Goal: Use online tool/utility: Utilize a website feature to perform a specific function

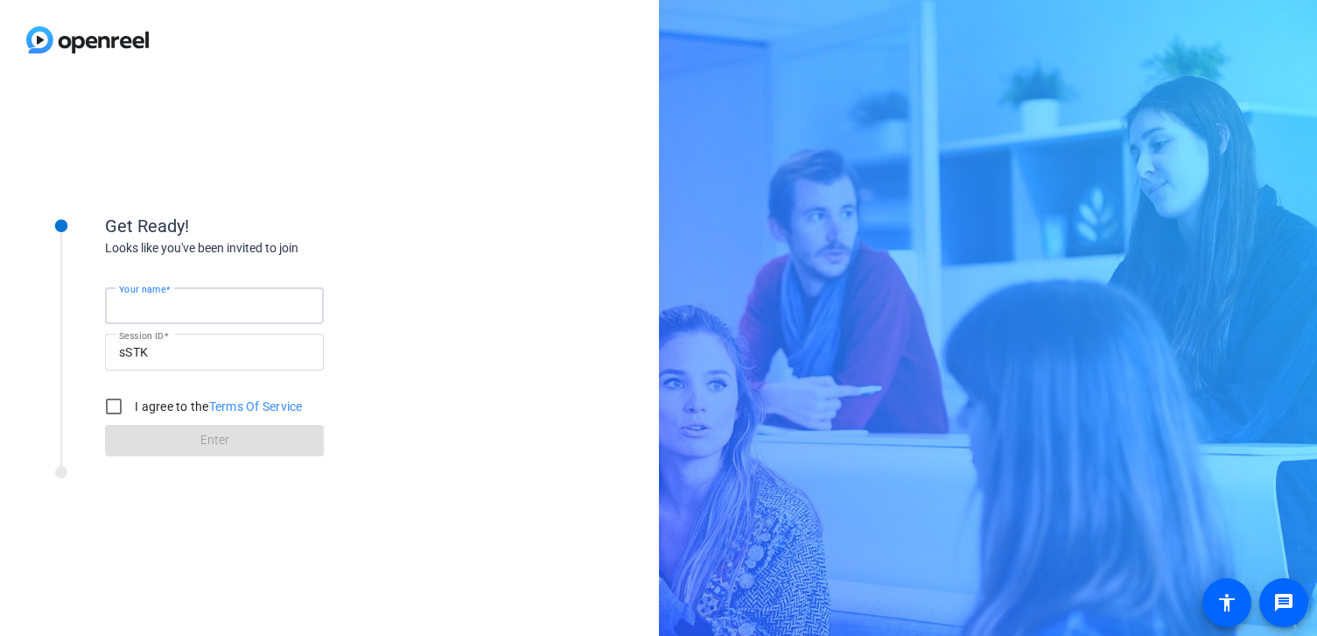
click at [240, 295] on input "Your name" at bounding box center [214, 305] width 191 height 21
type input "[PERSON_NAME]"
click at [109, 403] on input "I agree to the Terms Of Service" at bounding box center [113, 406] width 35 height 35
checkbox input "true"
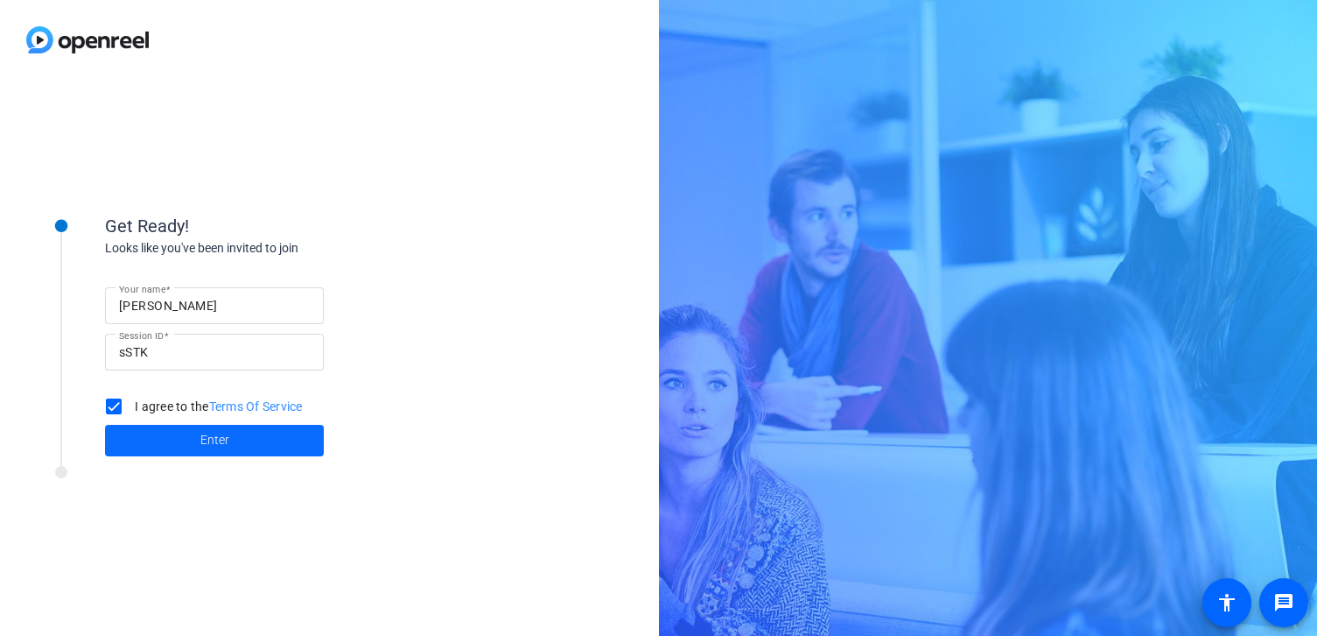
click at [165, 439] on span at bounding box center [214, 440] width 219 height 42
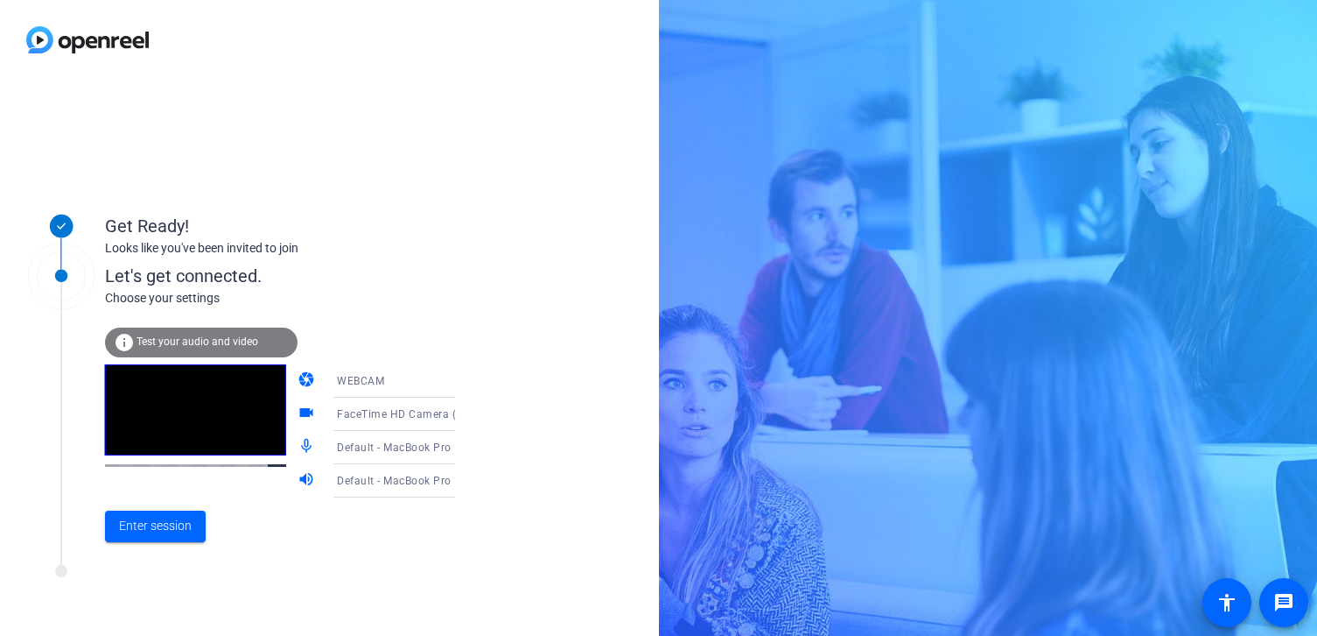
click at [462, 383] on icon at bounding box center [472, 380] width 21 height 21
click at [413, 303] on div at bounding box center [658, 318] width 1317 height 636
click at [158, 527] on span "Enter session" at bounding box center [155, 525] width 73 height 18
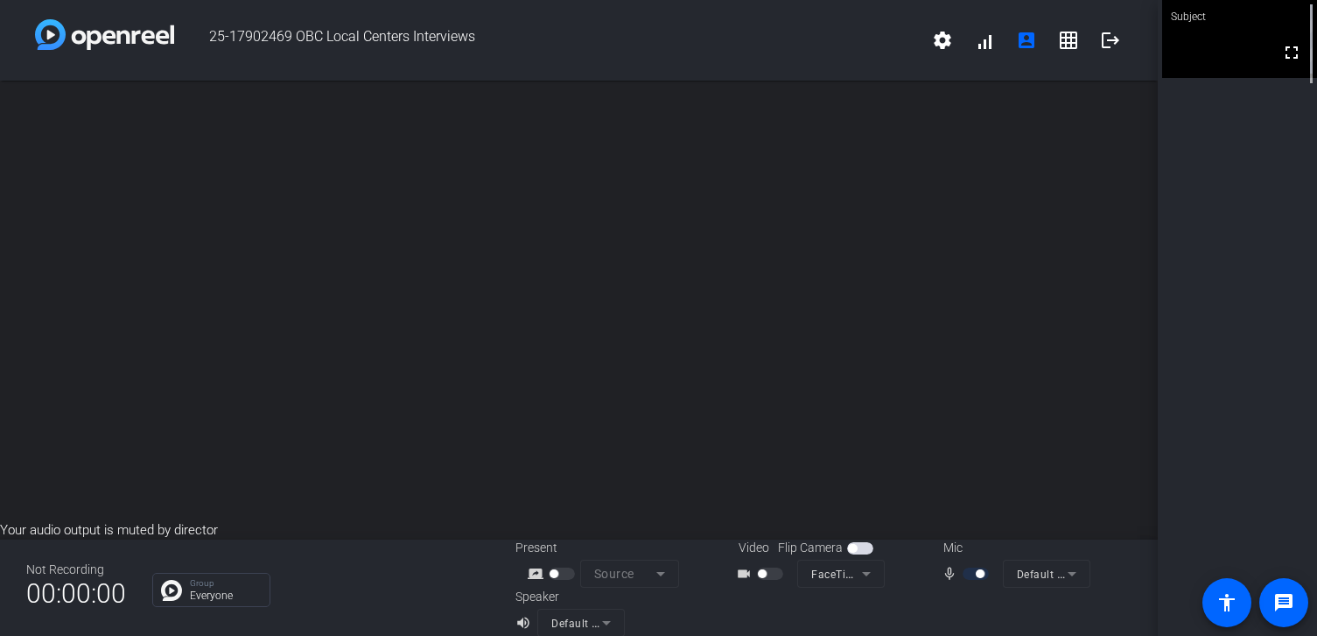
click at [852, 546] on span "button" at bounding box center [852, 548] width 9 height 9
click at [767, 577] on div at bounding box center [772, 573] width 30 height 12
click at [849, 546] on span "button" at bounding box center [860, 548] width 26 height 12
click at [752, 571] on mat-icon "videocam_outline" at bounding box center [746, 573] width 21 height 21
click at [803, 573] on mat-form-field "FaceTime HD Camera (3A71:F4B5)" at bounding box center [841, 573] width 88 height 28
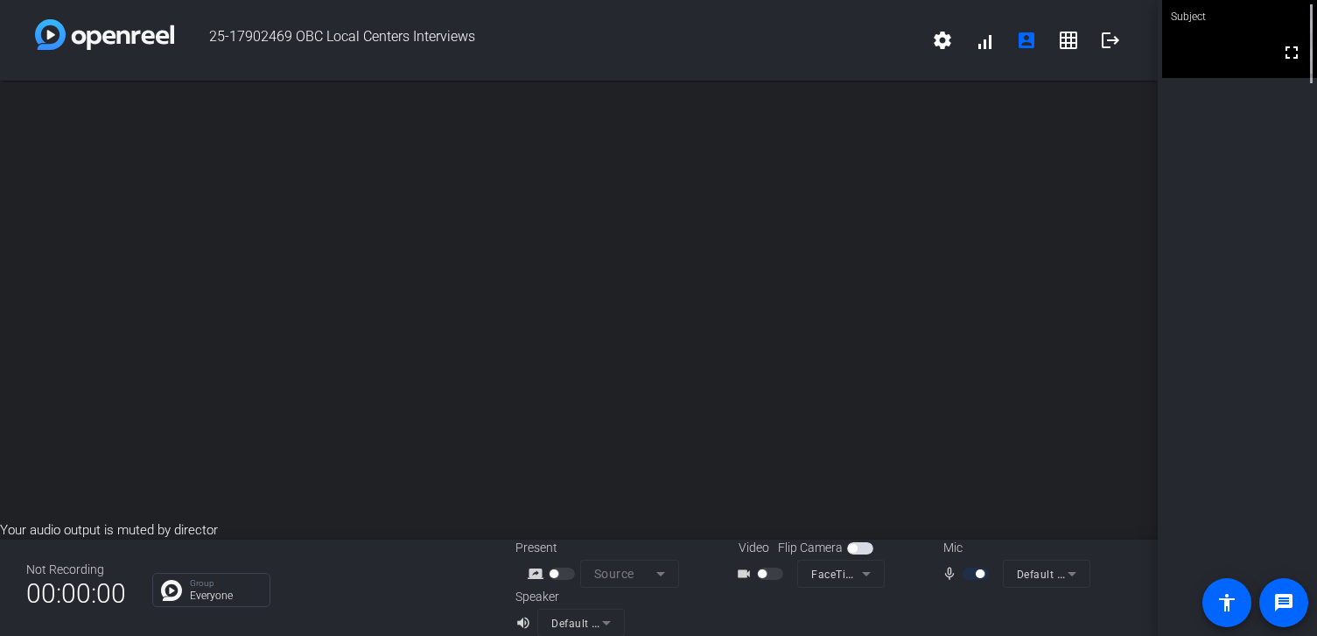
click at [865, 573] on mat-form-field "FaceTime HD Camera (3A71:F4B5)" at bounding box center [841, 573] width 88 height 28
click at [865, 574] on mat-form-field "FaceTime HD Camera (3A71:F4B5)" at bounding box center [841, 573] width 88 height 28
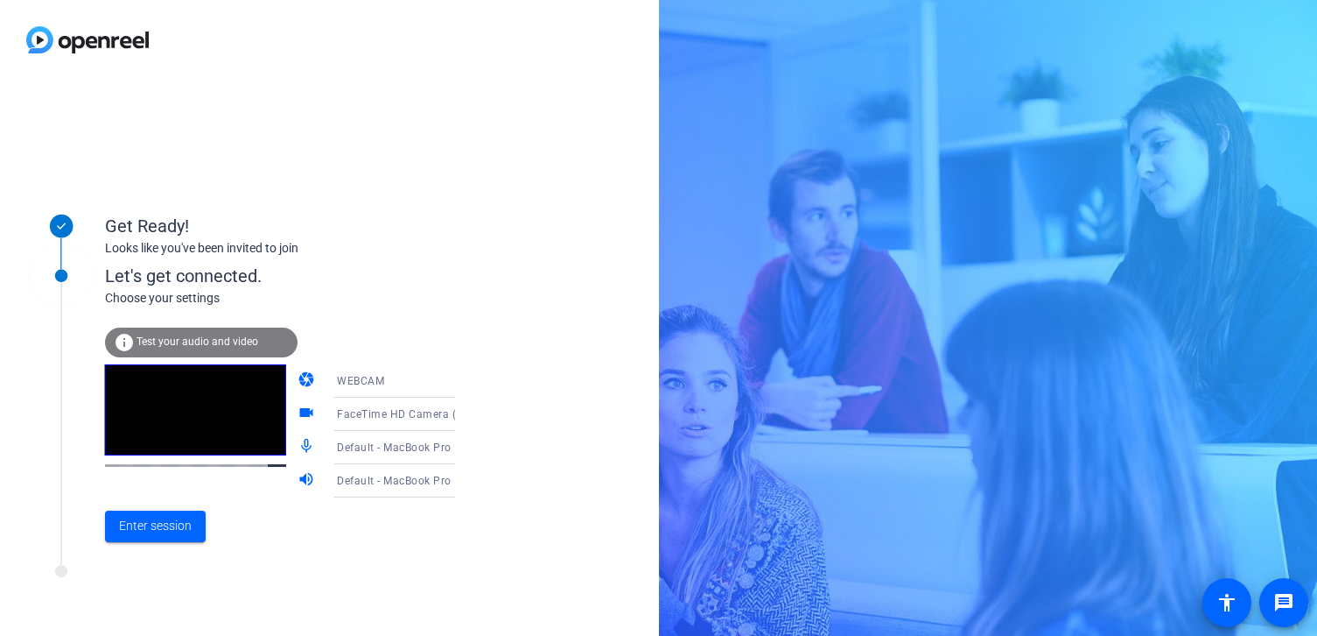
click at [434, 393] on div "WEBCAM" at bounding box center [406, 380] width 139 height 33
click at [387, 449] on mat-option "DESKTOP" at bounding box center [381, 449] width 150 height 35
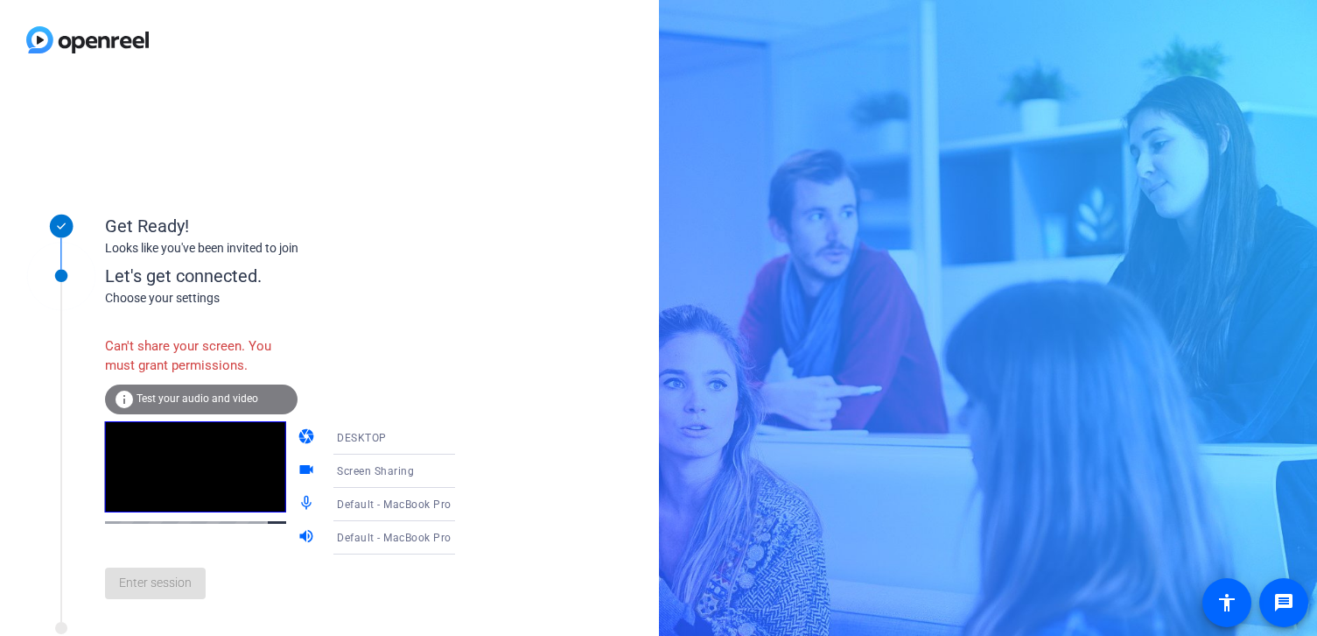
click at [462, 474] on icon at bounding box center [472, 470] width 21 height 21
click at [368, 504] on span "Screen Sharing" at bounding box center [350, 505] width 75 height 21
click at [432, 354] on div "Can't share your screen. You must grant permissions. info Test your audio and v…" at bounding box center [298, 469] width 386 height 285
click at [298, 440] on mat-icon "camera" at bounding box center [308, 437] width 21 height 21
click at [384, 439] on div "DESKTOP" at bounding box center [402, 437] width 130 height 22
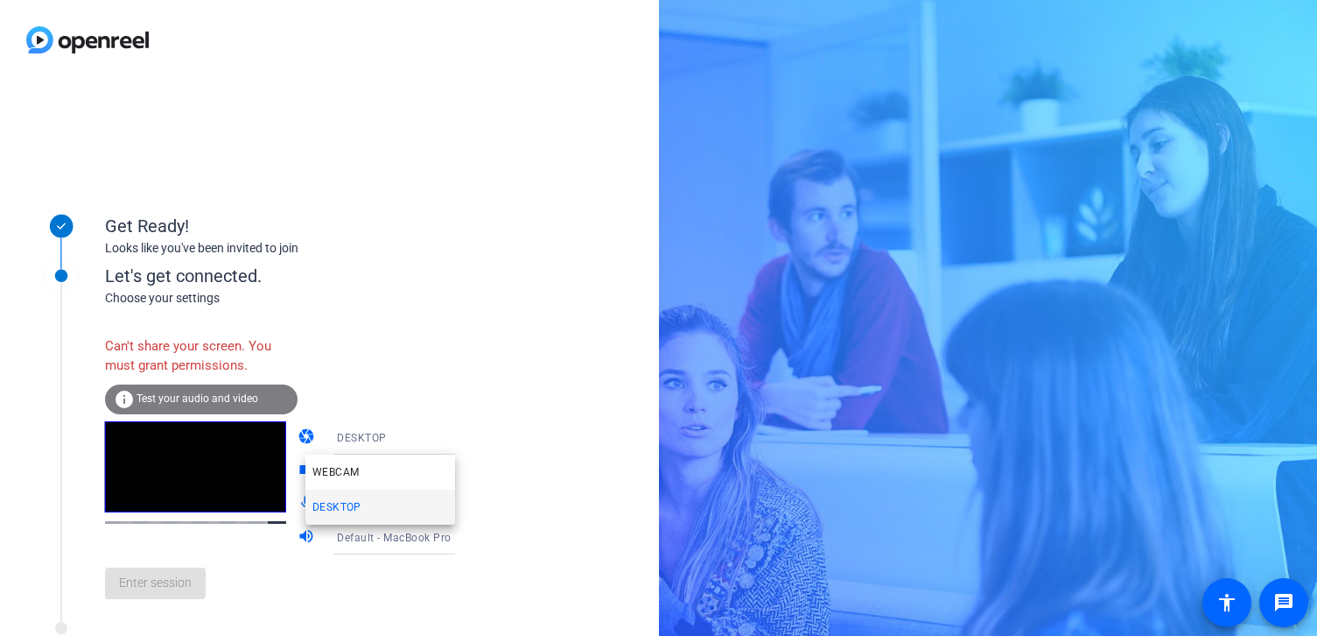
click at [448, 342] on div at bounding box center [658, 318] width 1317 height 636
click at [298, 427] on mat-icon "camera" at bounding box center [308, 437] width 21 height 21
click at [190, 397] on span "Test your audio and video" at bounding box center [198, 398] width 122 height 12
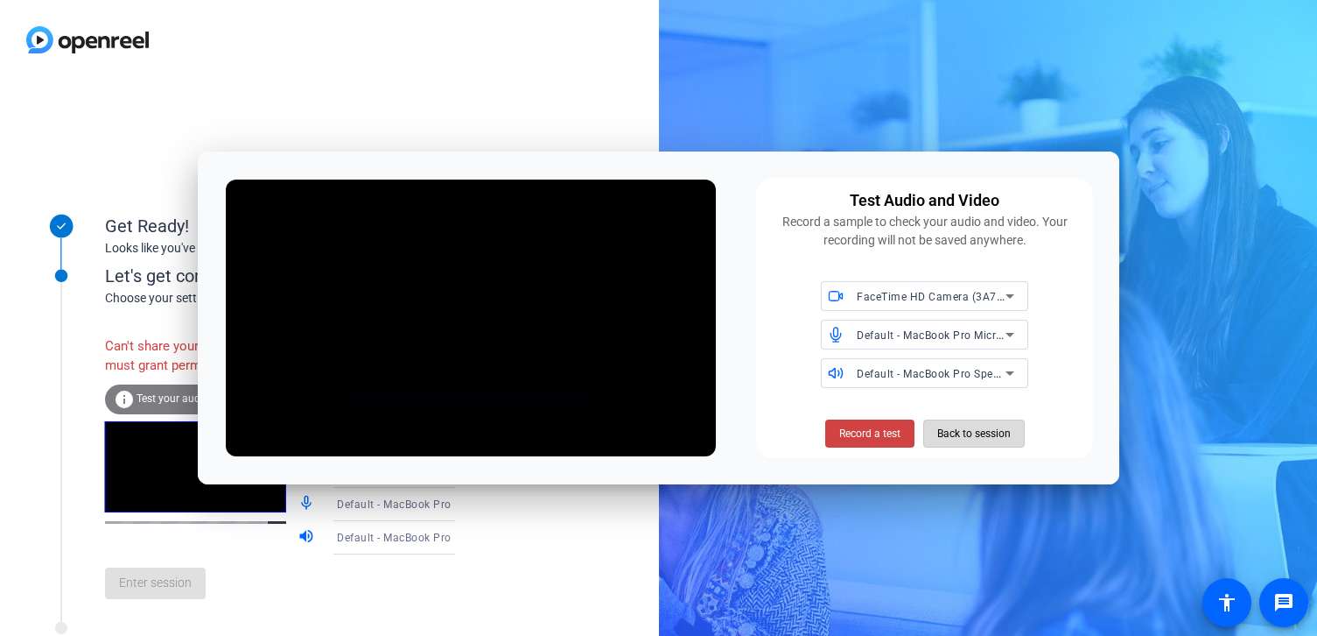
click at [959, 442] on span "Back to session" at bounding box center [975, 433] width 74 height 33
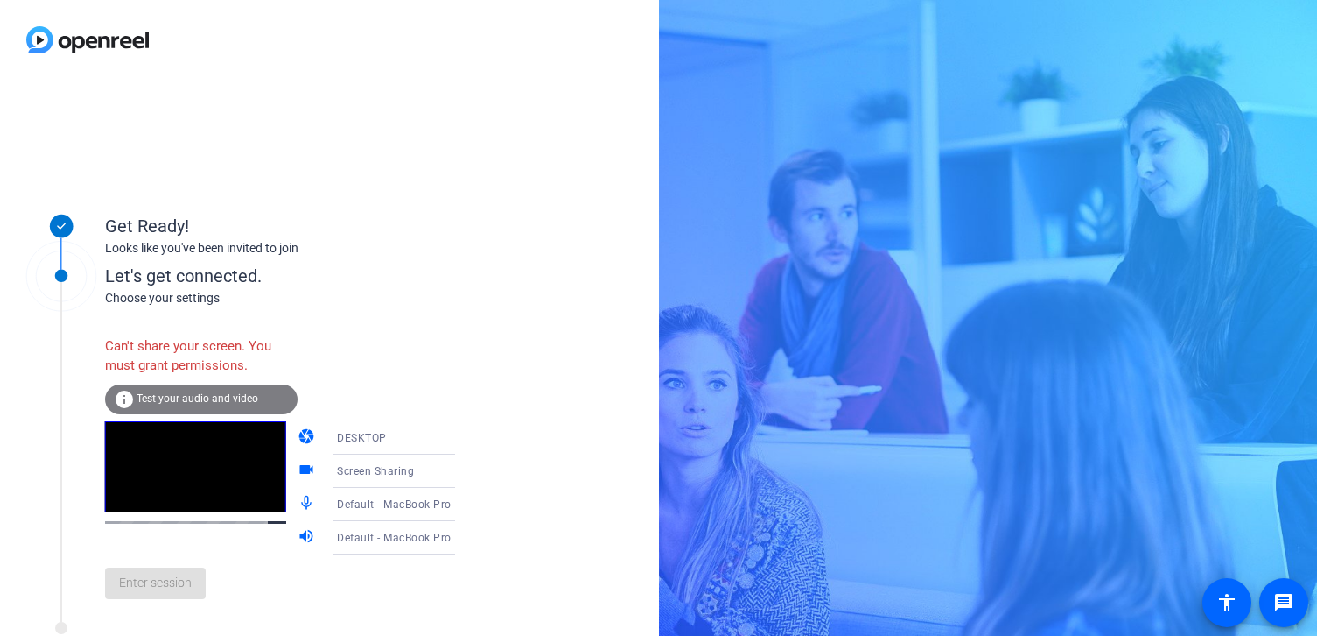
click at [386, 436] on div "DESKTOP" at bounding box center [402, 437] width 130 height 22
click at [306, 580] on div at bounding box center [658, 318] width 1317 height 636
click at [298, 436] on mat-icon "camera" at bounding box center [308, 437] width 21 height 21
click at [193, 585] on div "Enter session" at bounding box center [298, 583] width 386 height 58
click at [235, 574] on div "Enter session" at bounding box center [298, 583] width 386 height 58
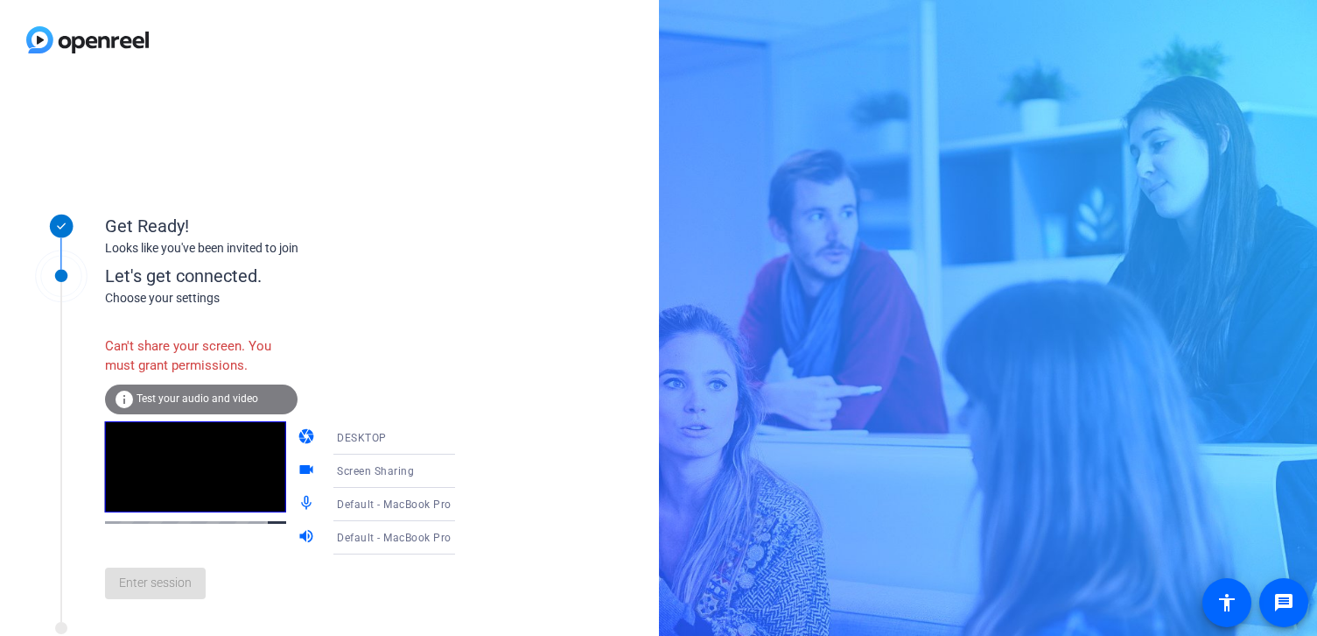
click at [328, 554] on div at bounding box center [406, 563] width 167 height 19
click at [354, 451] on div "DESKTOP" at bounding box center [406, 437] width 139 height 33
click at [158, 581] on div at bounding box center [658, 318] width 1317 height 636
click at [245, 570] on div "Enter session" at bounding box center [298, 583] width 386 height 58
click at [216, 394] on span "Test your audio and video" at bounding box center [198, 398] width 122 height 12
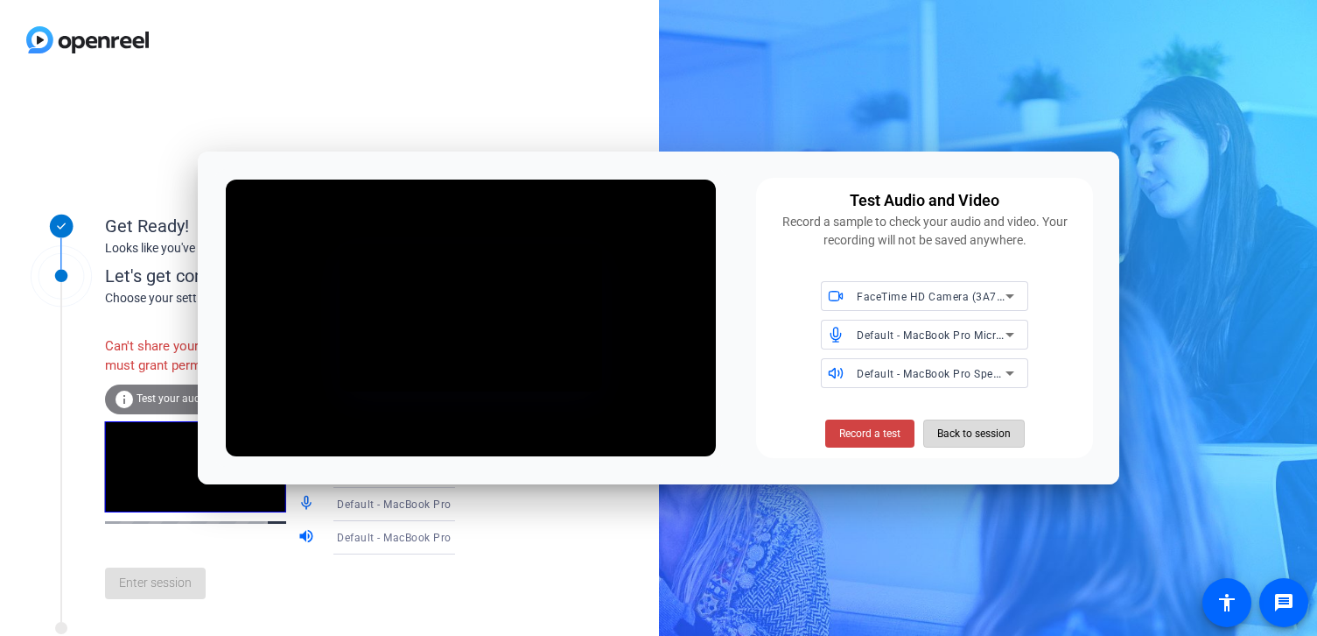
click at [975, 429] on span "Back to session" at bounding box center [975, 433] width 74 height 33
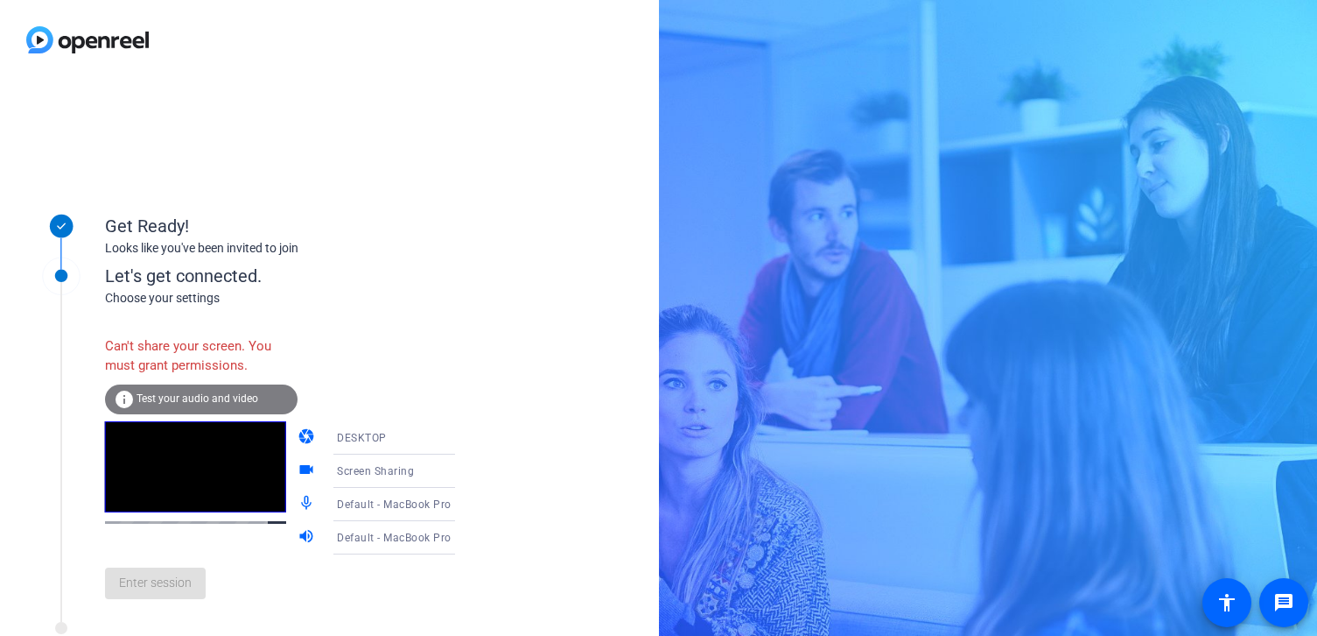
click at [172, 576] on div "Enter session" at bounding box center [298, 583] width 386 height 58
click at [363, 495] on div "Default - MacBook Pro Microphone (Built-in)" at bounding box center [402, 504] width 130 height 22
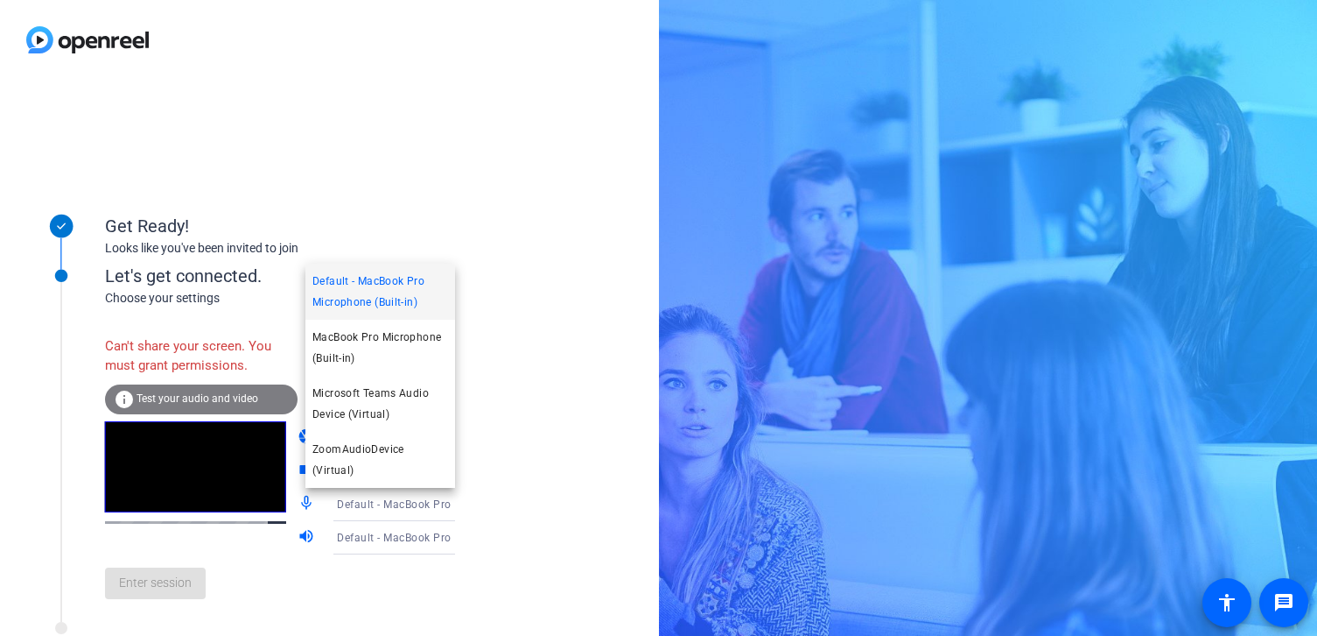
click at [513, 517] on div at bounding box center [658, 318] width 1317 height 636
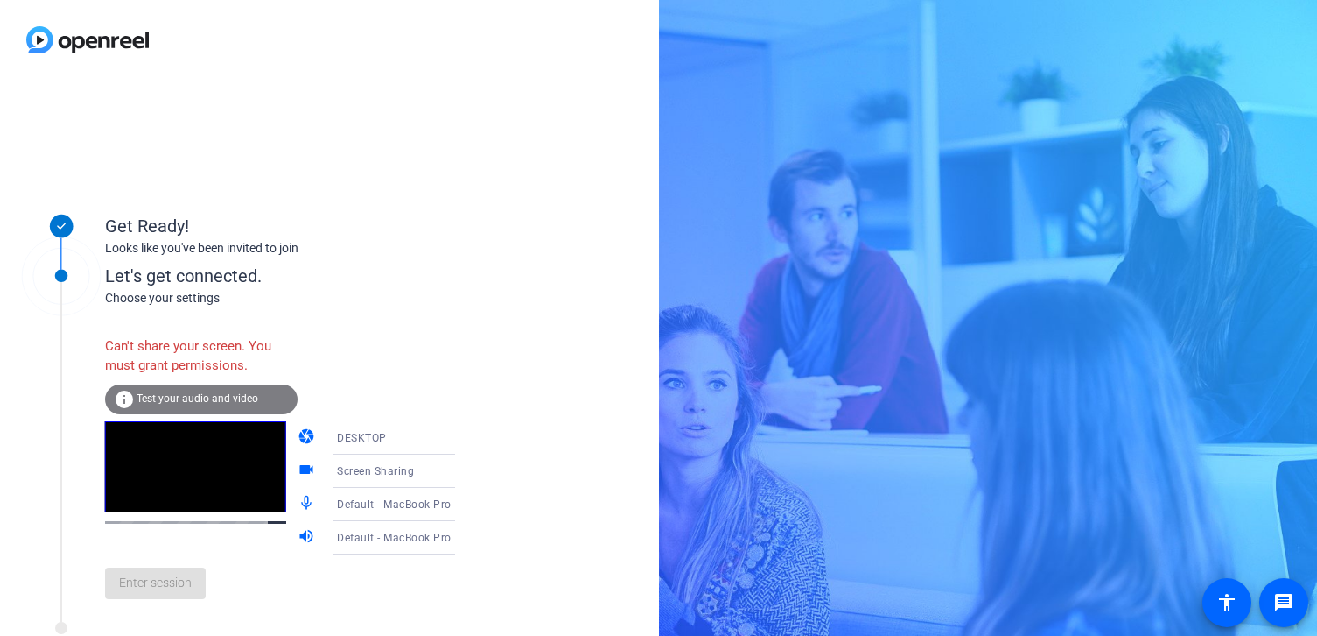
click at [462, 464] on icon at bounding box center [472, 470] width 21 height 21
click at [370, 468] on div at bounding box center [658, 318] width 1317 height 636
click at [298, 468] on mat-icon "videocam" at bounding box center [308, 470] width 21 height 21
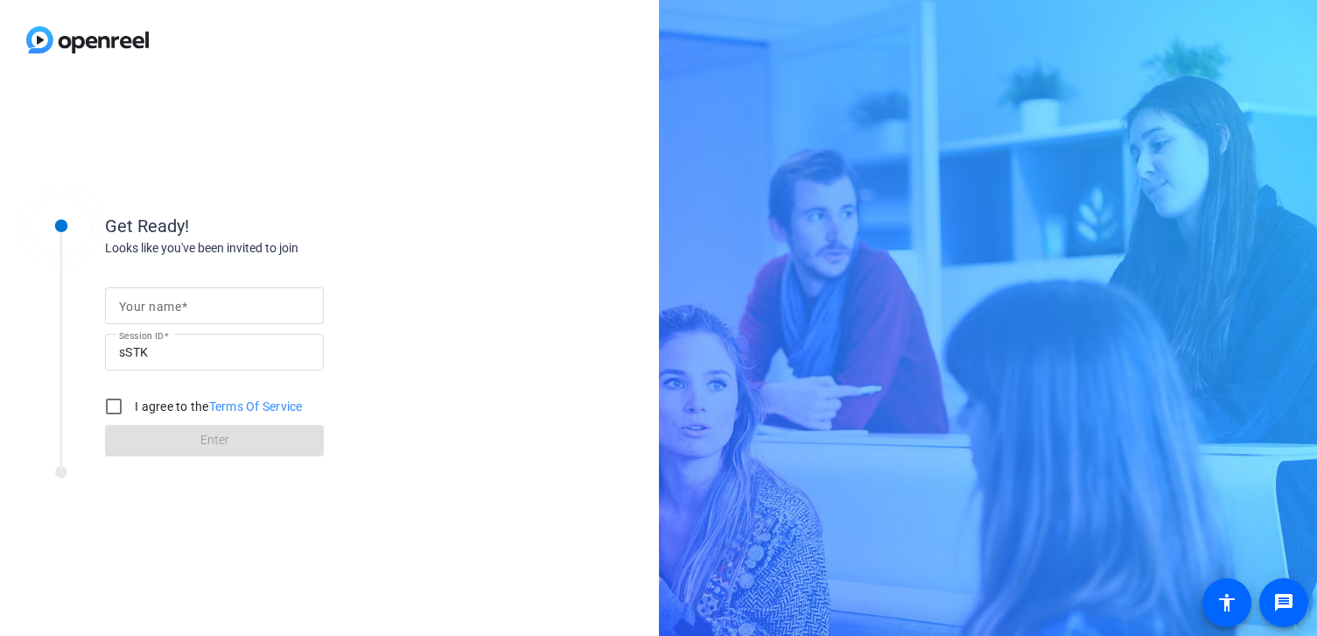
click at [166, 288] on div at bounding box center [214, 305] width 191 height 37
type input "[PERSON_NAME]"
click at [119, 406] on input "I agree to the Terms Of Service" at bounding box center [113, 406] width 35 height 35
checkbox input "true"
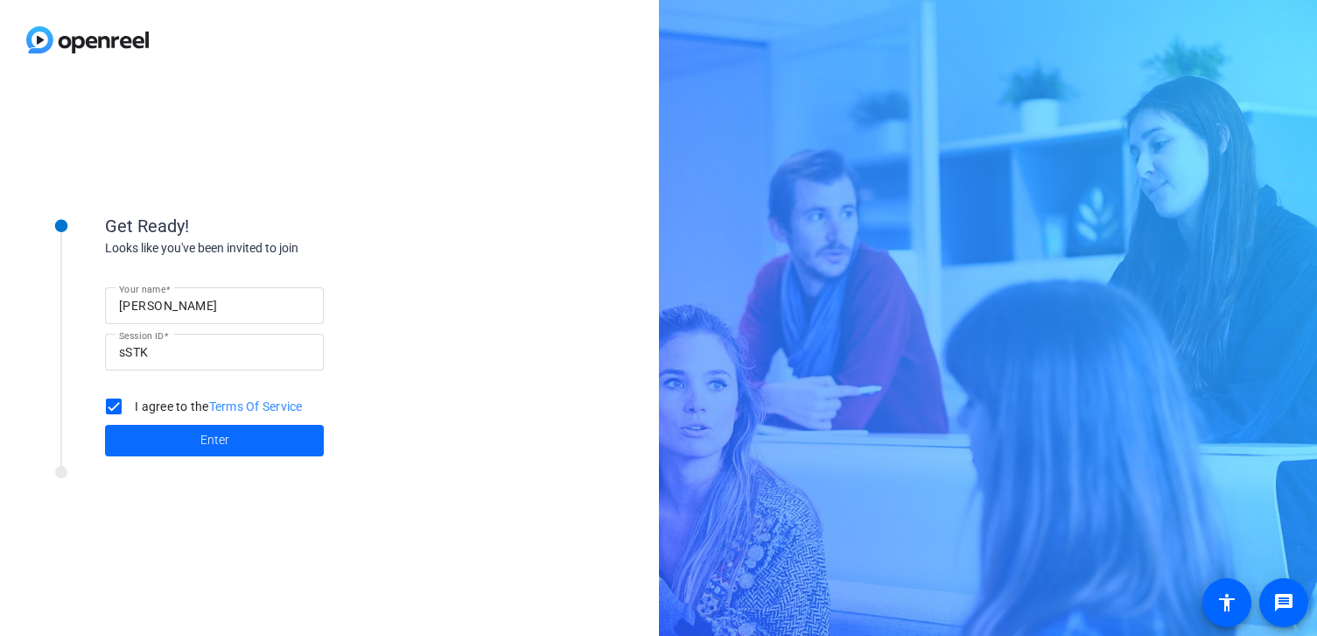
click at [142, 421] on span at bounding box center [214, 440] width 219 height 42
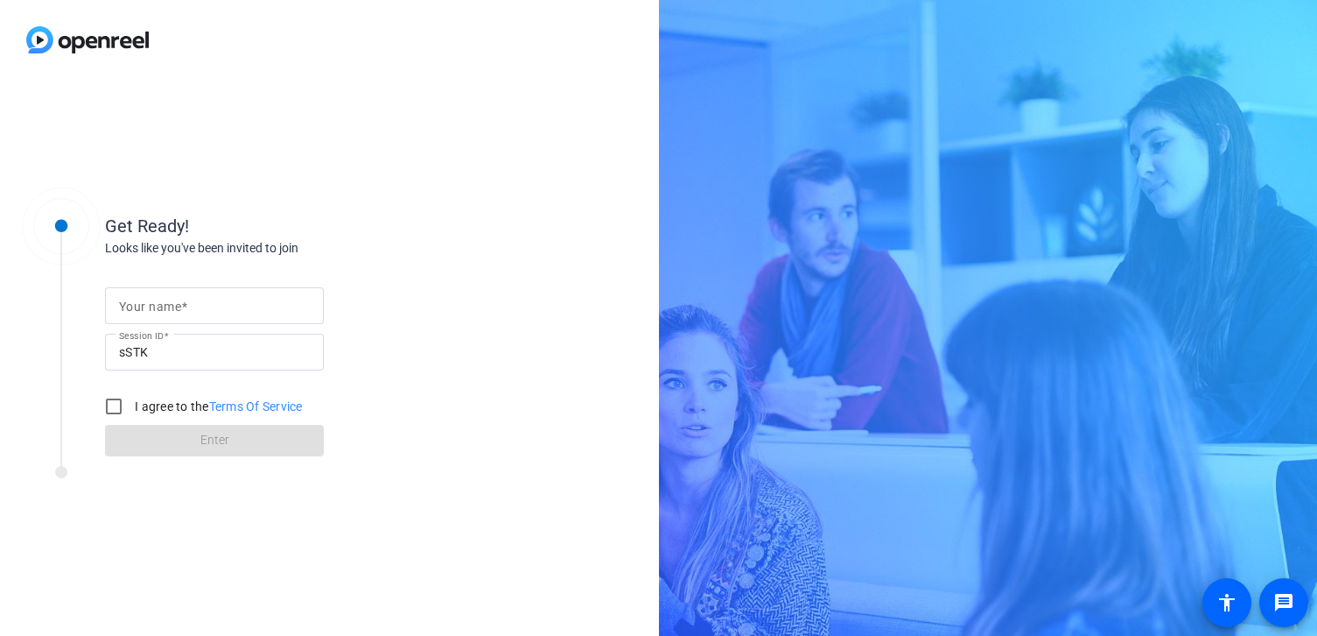
click at [132, 320] on div at bounding box center [214, 305] width 191 height 37
type input "[PERSON_NAME]"
click at [109, 403] on input "I agree to the Terms Of Service" at bounding box center [113, 406] width 35 height 35
checkbox input "true"
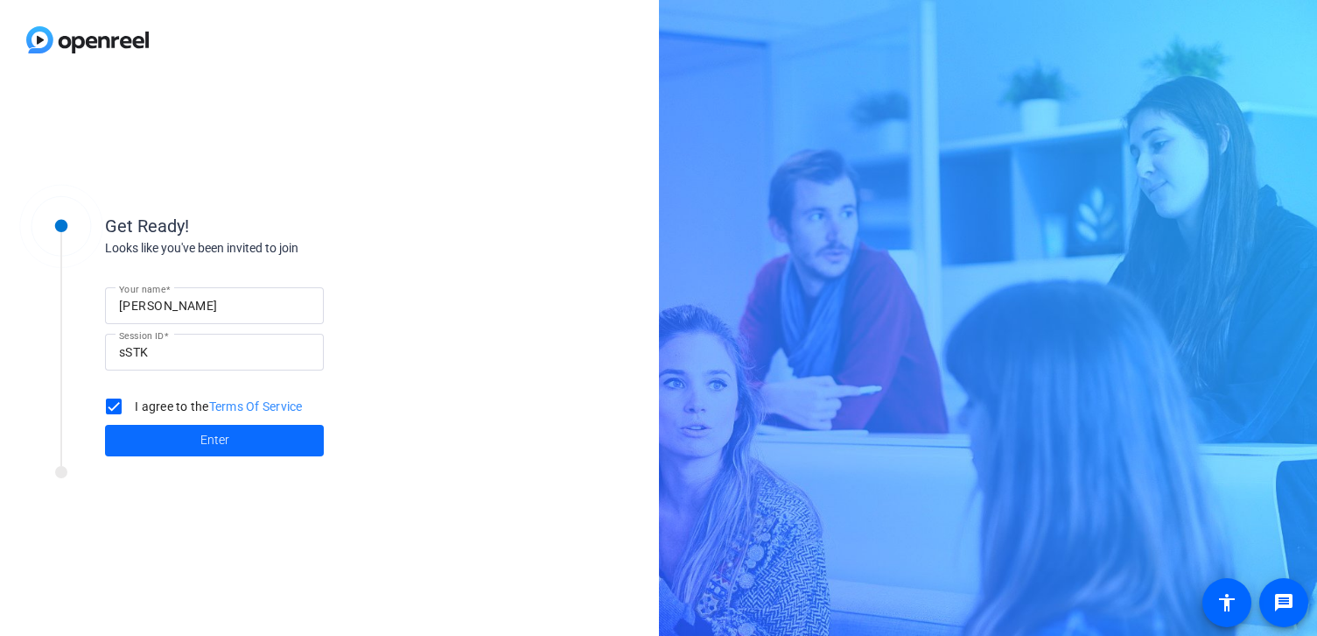
click at [167, 436] on span at bounding box center [214, 440] width 219 height 42
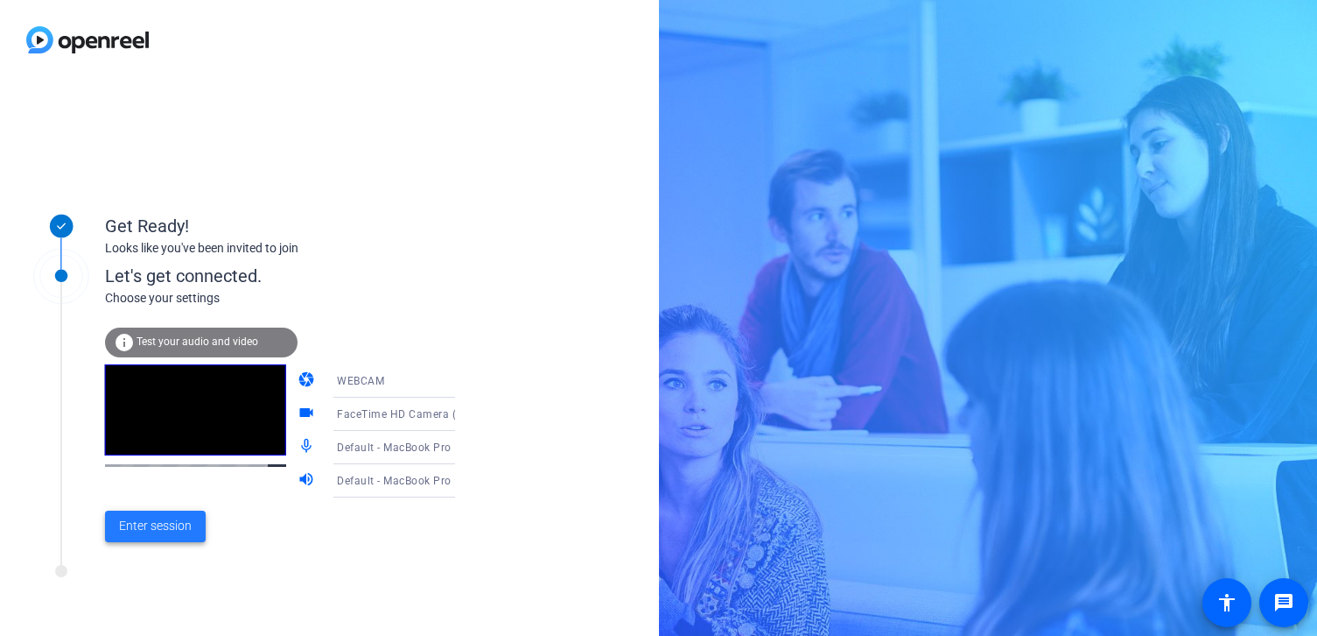
click at [158, 526] on span "Enter session" at bounding box center [155, 525] width 73 height 18
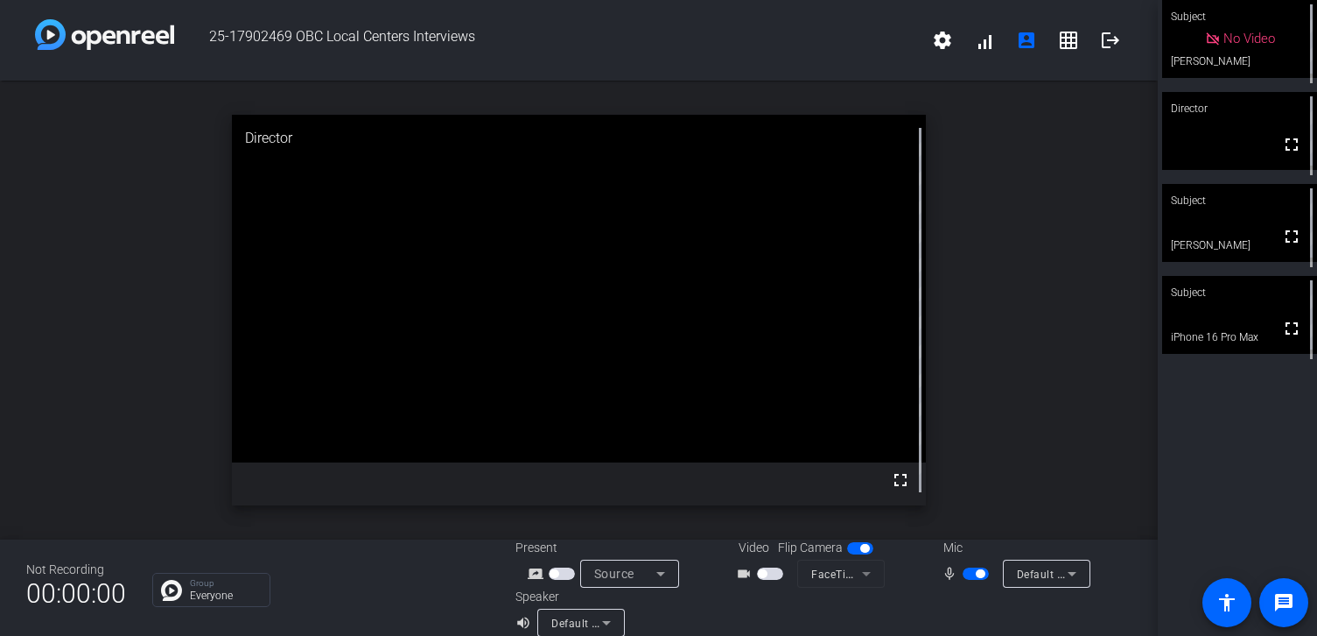
click at [977, 575] on span "button" at bounding box center [980, 573] width 9 height 9
click at [965, 572] on span "button" at bounding box center [968, 573] width 9 height 9
click at [965, 572] on span "button" at bounding box center [976, 573] width 26 height 12
click at [974, 574] on span "button" at bounding box center [976, 573] width 26 height 12
click at [976, 574] on span "button" at bounding box center [980, 573] width 9 height 9
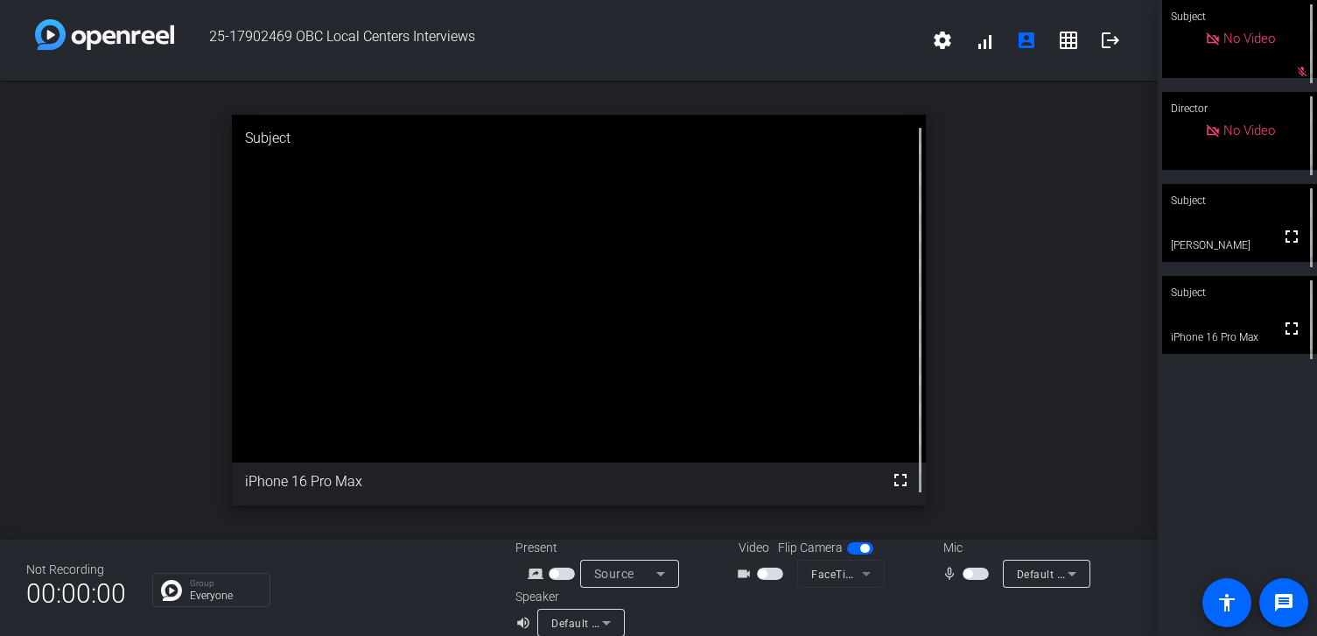
click at [972, 570] on span "button" at bounding box center [968, 573] width 9 height 9
click at [1108, 40] on mat-icon "logout" at bounding box center [1110, 40] width 21 height 21
